Goal: Connect with others: Connect with others

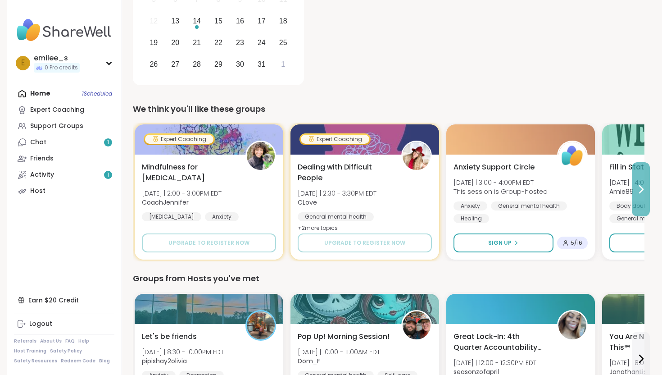
click at [647, 191] on button at bounding box center [641, 189] width 18 height 54
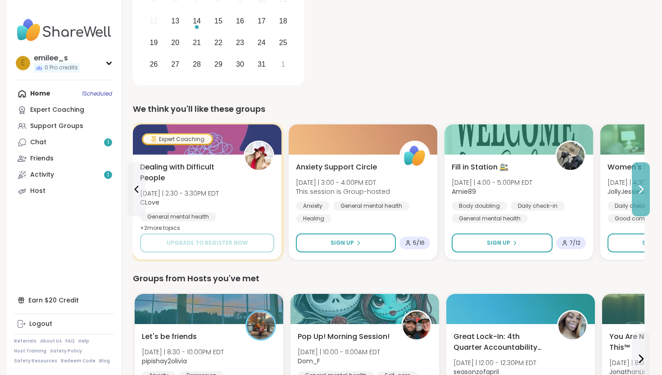
click at [634, 188] on button at bounding box center [641, 189] width 18 height 54
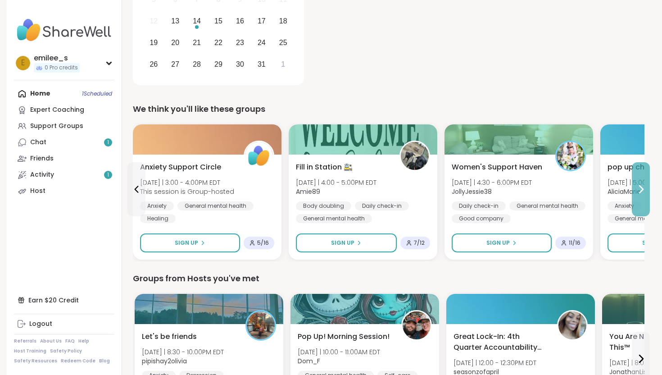
click at [638, 187] on icon at bounding box center [641, 189] width 11 height 11
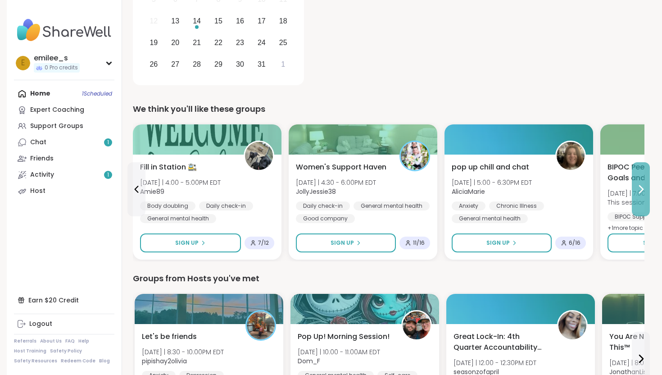
click at [642, 184] on icon at bounding box center [641, 189] width 11 height 11
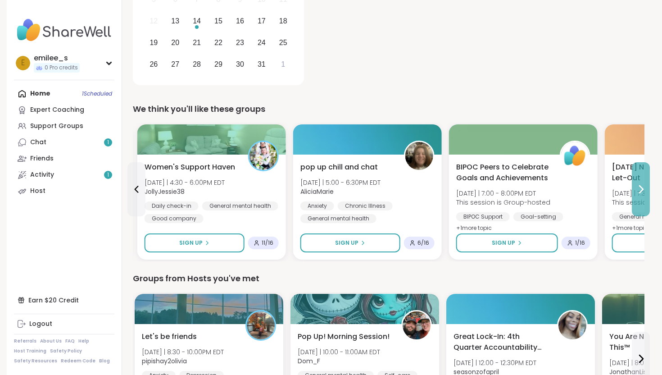
click at [642, 184] on icon at bounding box center [641, 189] width 11 height 11
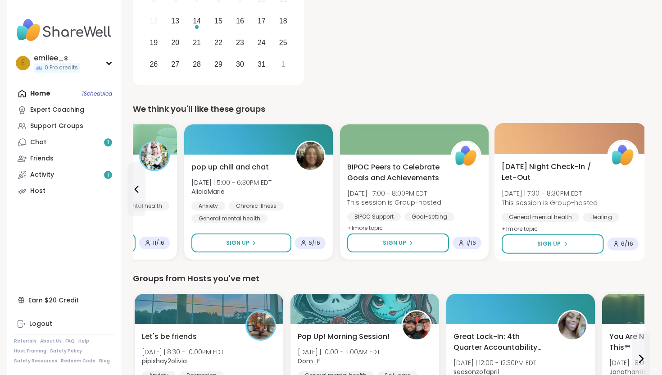
click at [530, 225] on span "+ 1 more topic" at bounding box center [520, 228] width 36 height 7
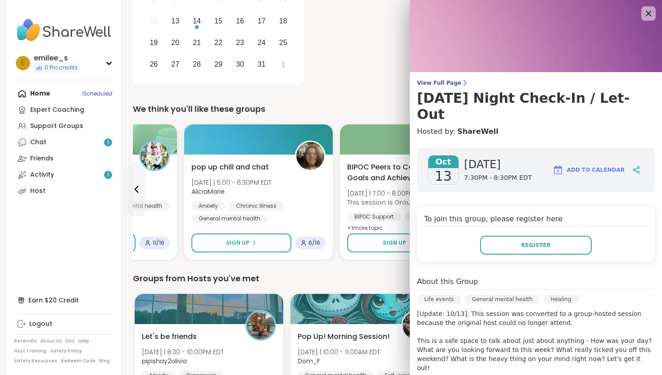
click at [363, 278] on div "Groups from Hosts you've met" at bounding box center [389, 278] width 512 height 13
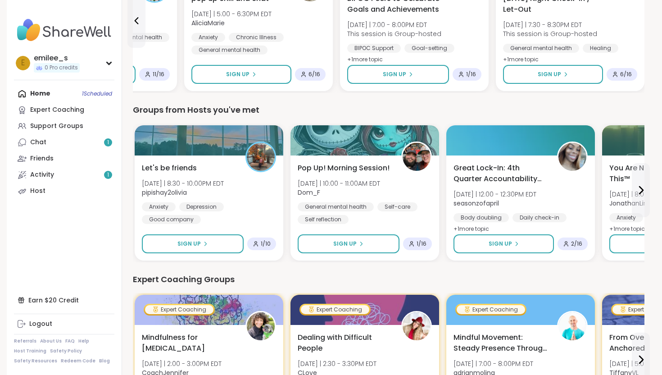
scroll to position [364, 0]
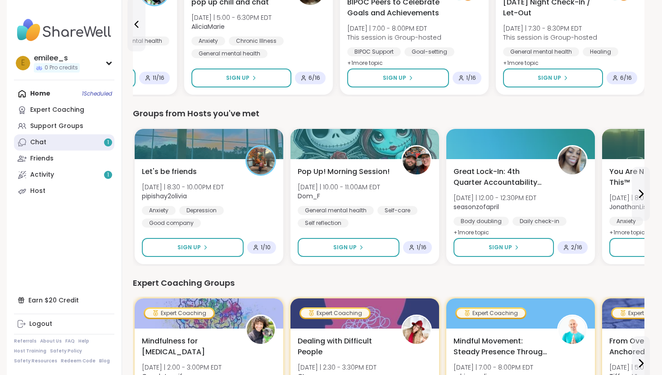
click at [72, 142] on link "Chat 1" at bounding box center [64, 142] width 100 height 16
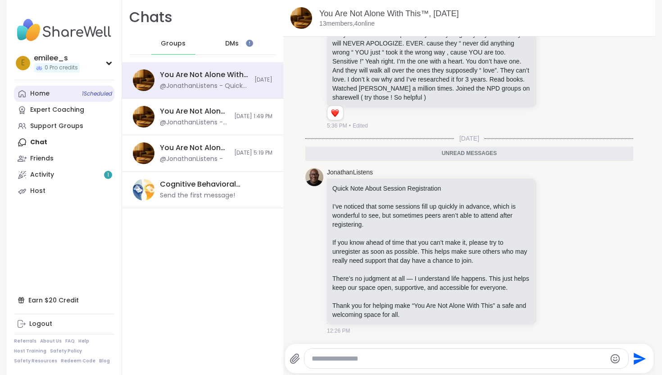
click at [82, 91] on span "1 Scheduled" at bounding box center [97, 93] width 30 height 7
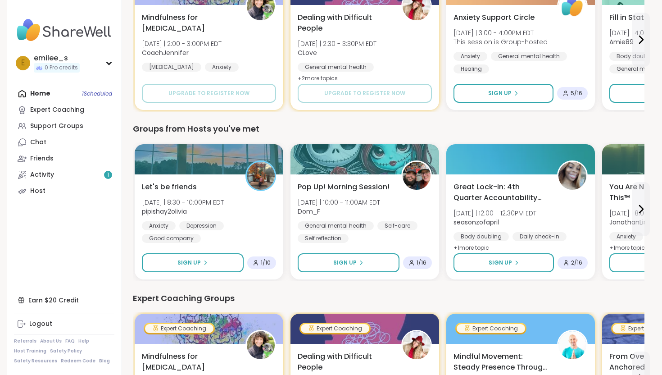
scroll to position [350, 0]
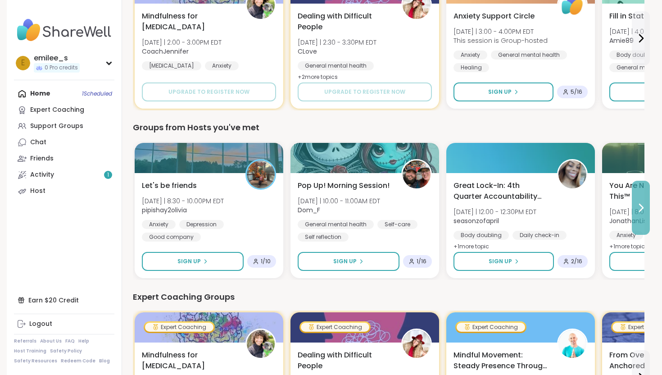
click at [644, 209] on icon at bounding box center [641, 207] width 11 height 11
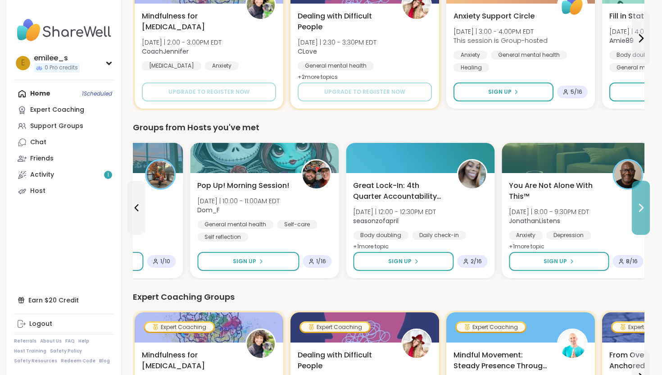
click at [644, 209] on icon at bounding box center [641, 207] width 11 height 11
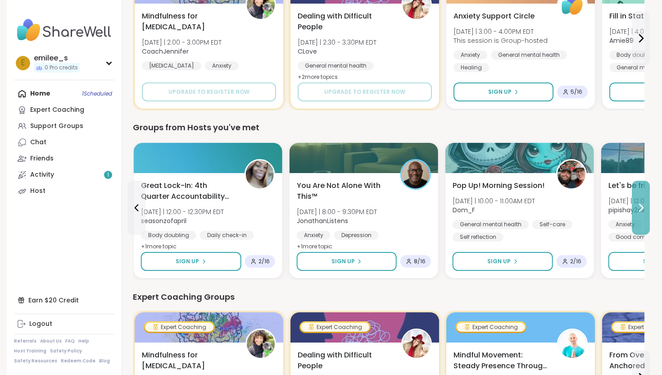
click at [644, 210] on icon at bounding box center [641, 207] width 11 height 11
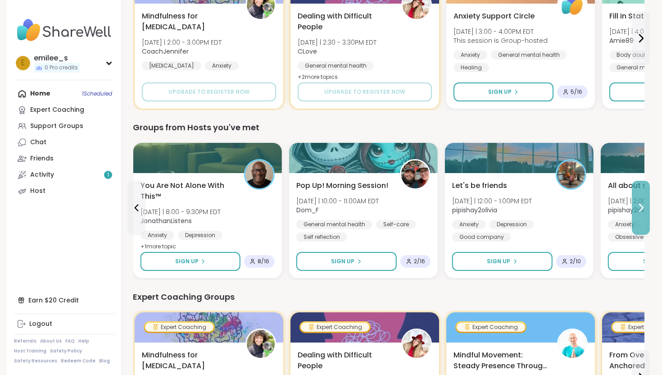
click at [644, 210] on icon at bounding box center [641, 207] width 11 height 11
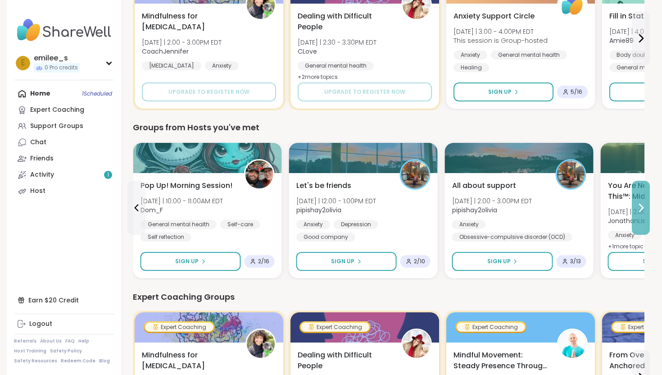
click at [644, 210] on icon at bounding box center [641, 207] width 11 height 11
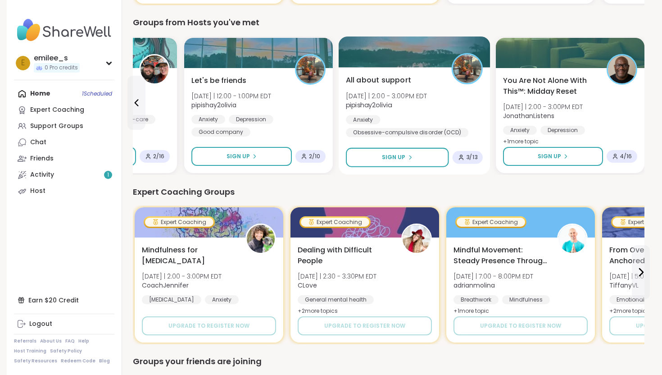
scroll to position [610, 0]
